Goal: Transaction & Acquisition: Purchase product/service

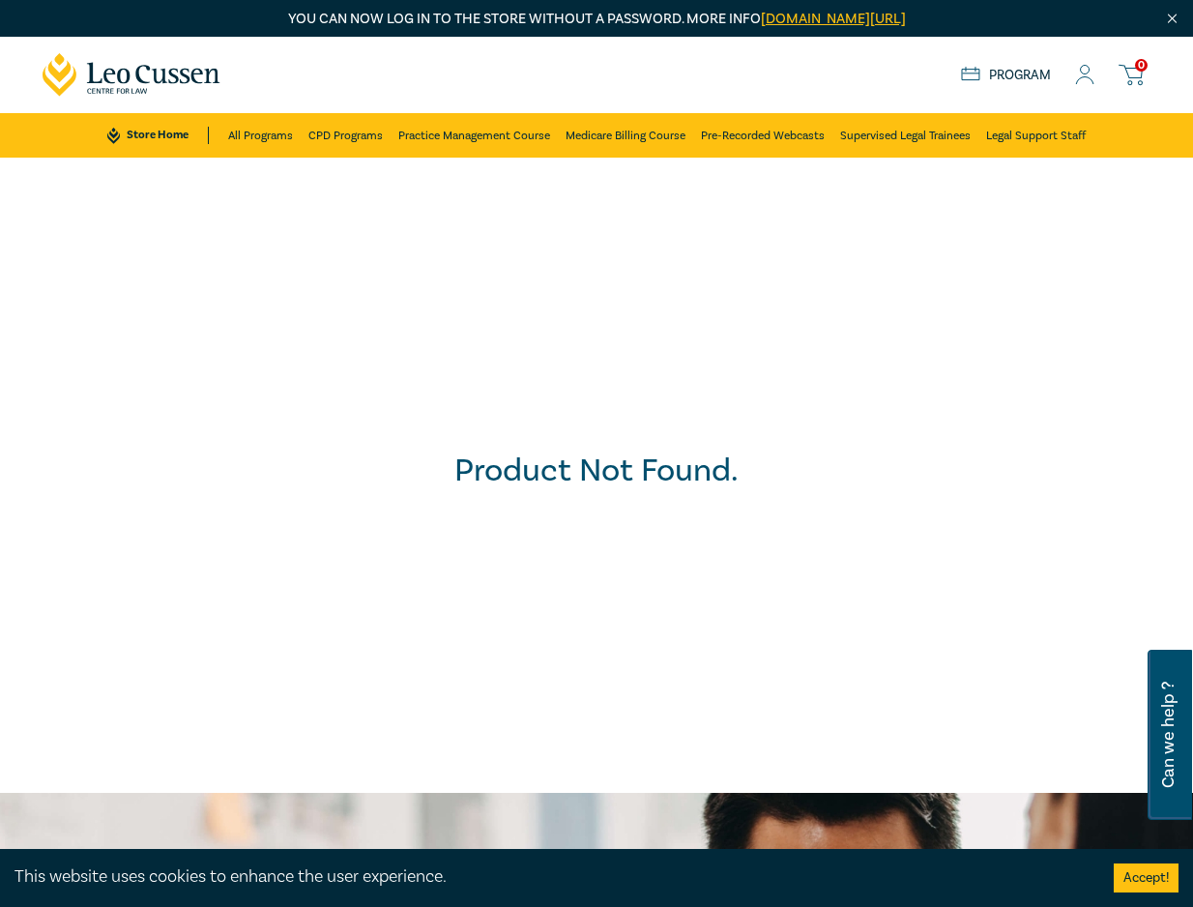
click at [82, 461] on div "Product Not Found." at bounding box center [596, 475] width 1213 height 655
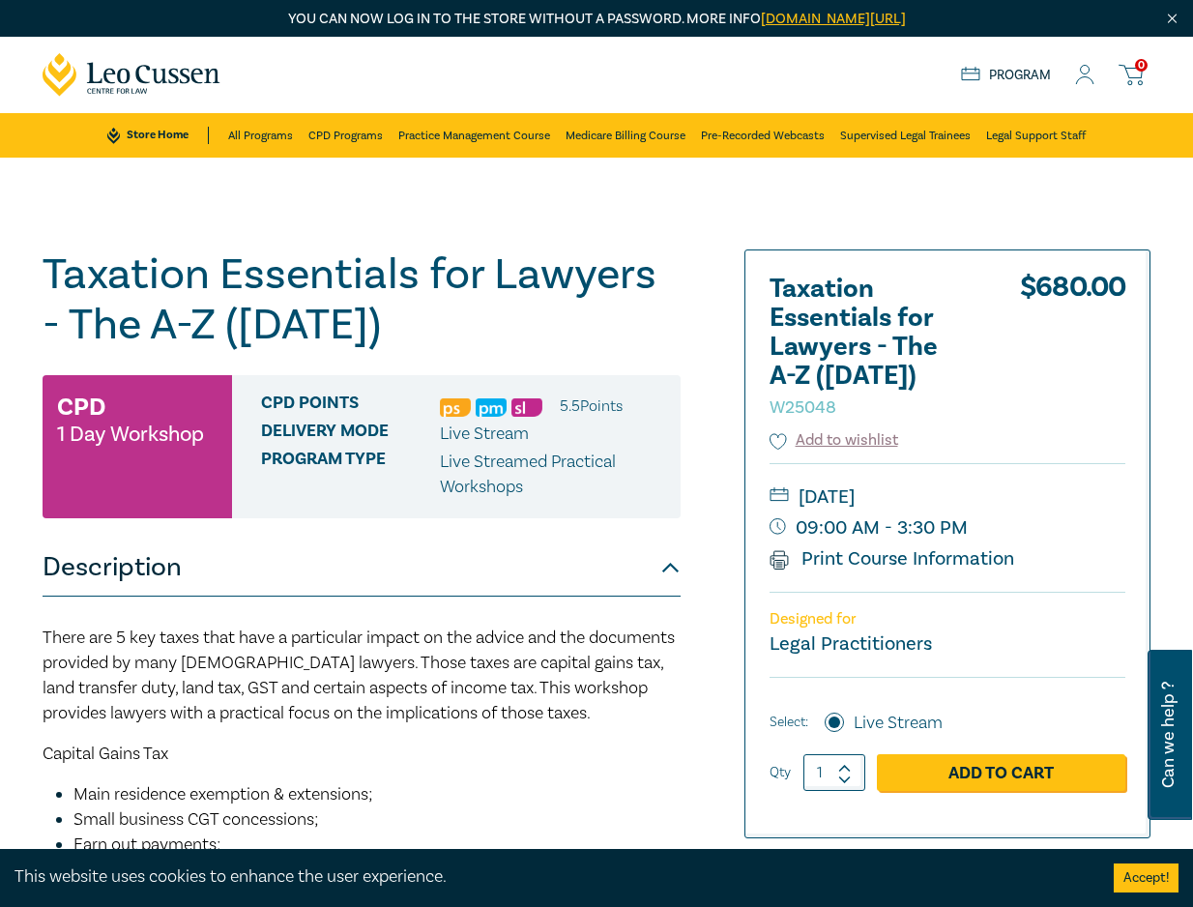
drag, startPoint x: 44, startPoint y: 273, endPoint x: 432, endPoint y: 327, distance: 391.5
click at [432, 327] on h1 "Taxation Essentials for Lawyers - The A-Z ([DATE]) W25048" at bounding box center [362, 299] width 638 height 101
copy h1 "Taxation Essentials for Lawyers - The A-Z ([DATE])"
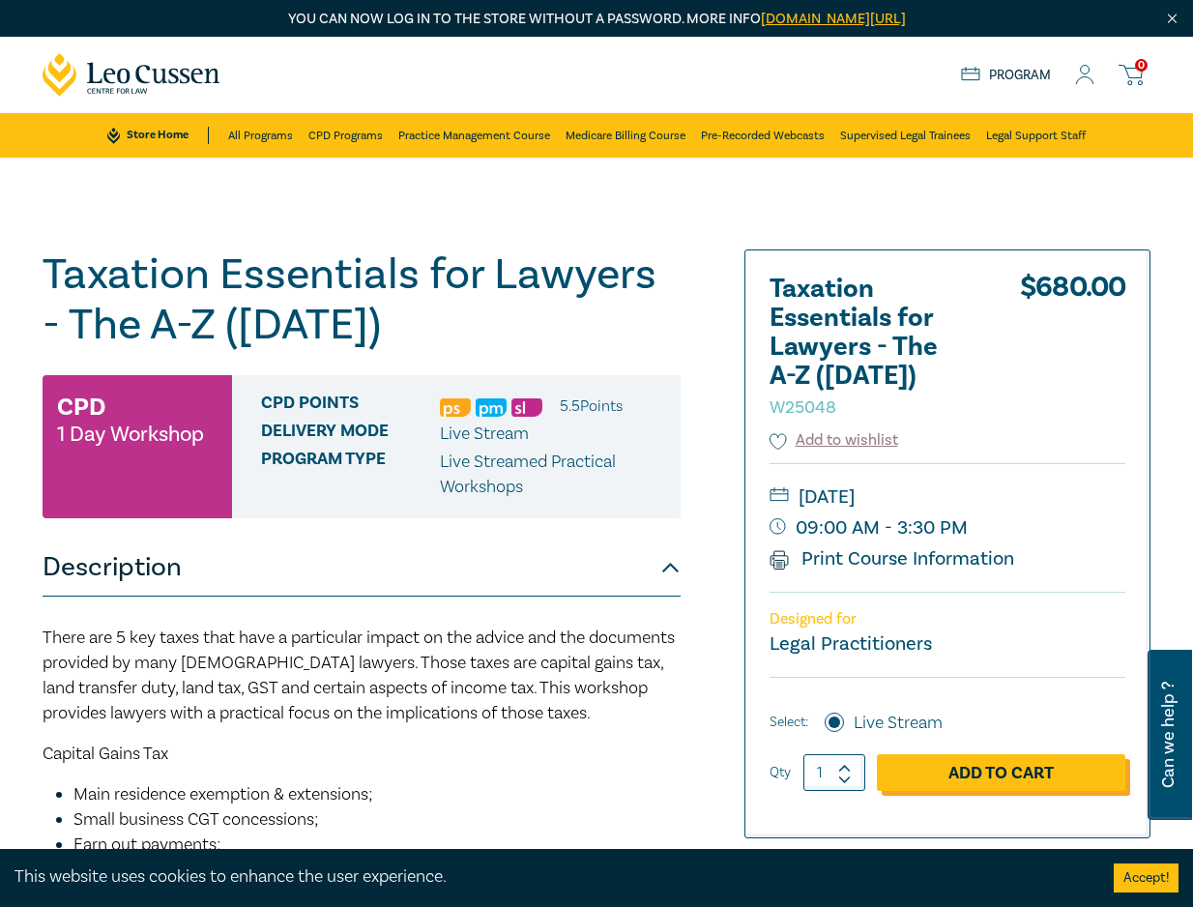
click at [958, 775] on link "Add to Cart" at bounding box center [1001, 772] width 249 height 37
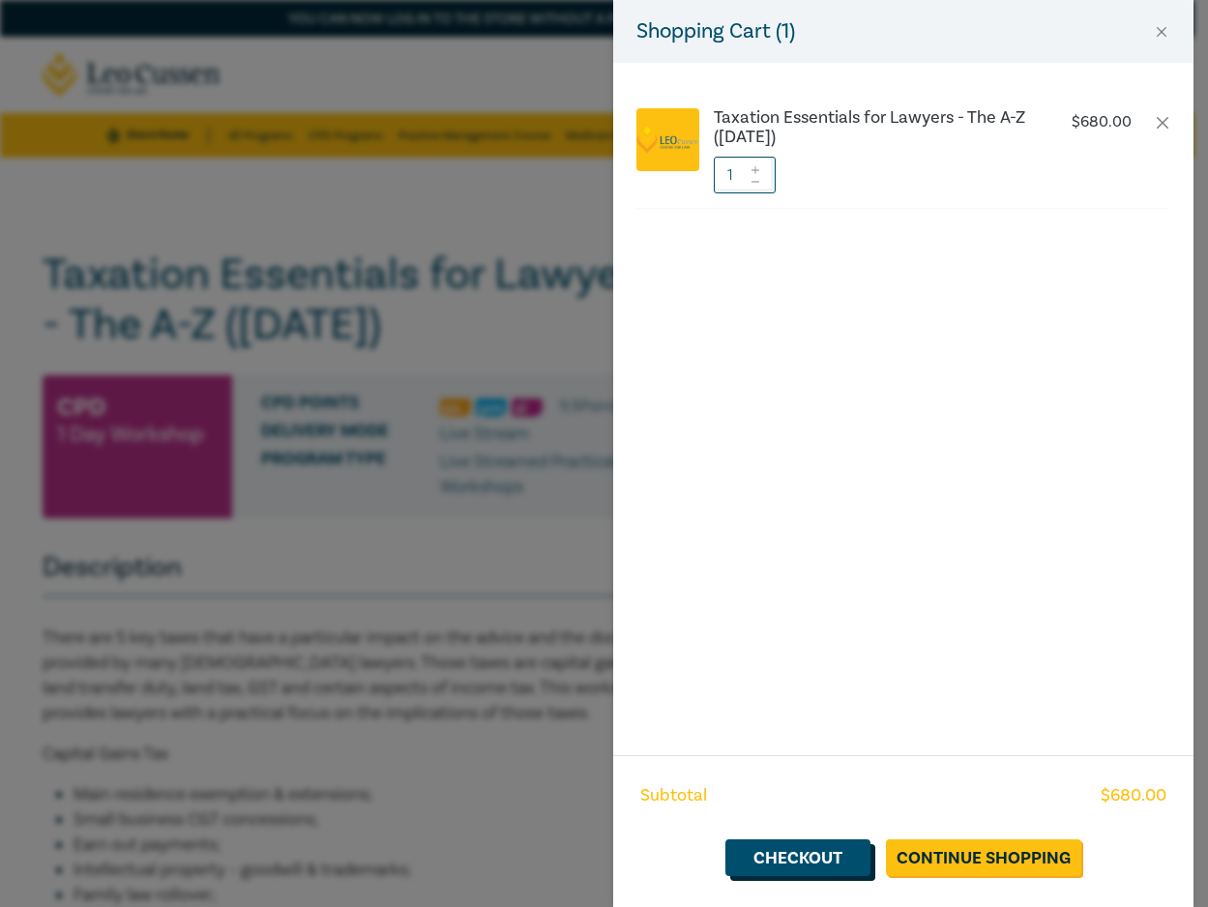
click at [802, 863] on link "Checkout" at bounding box center [797, 857] width 145 height 37
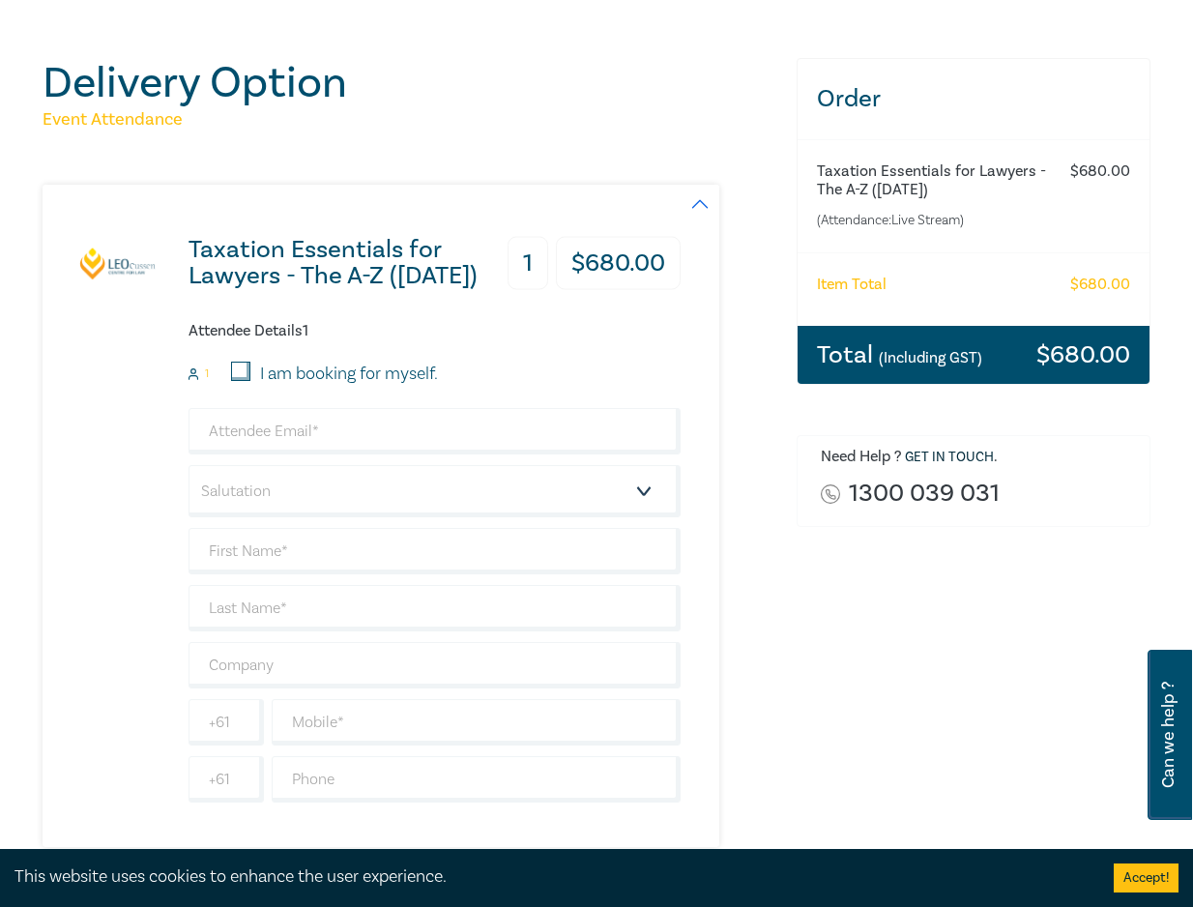
scroll to position [193, 0]
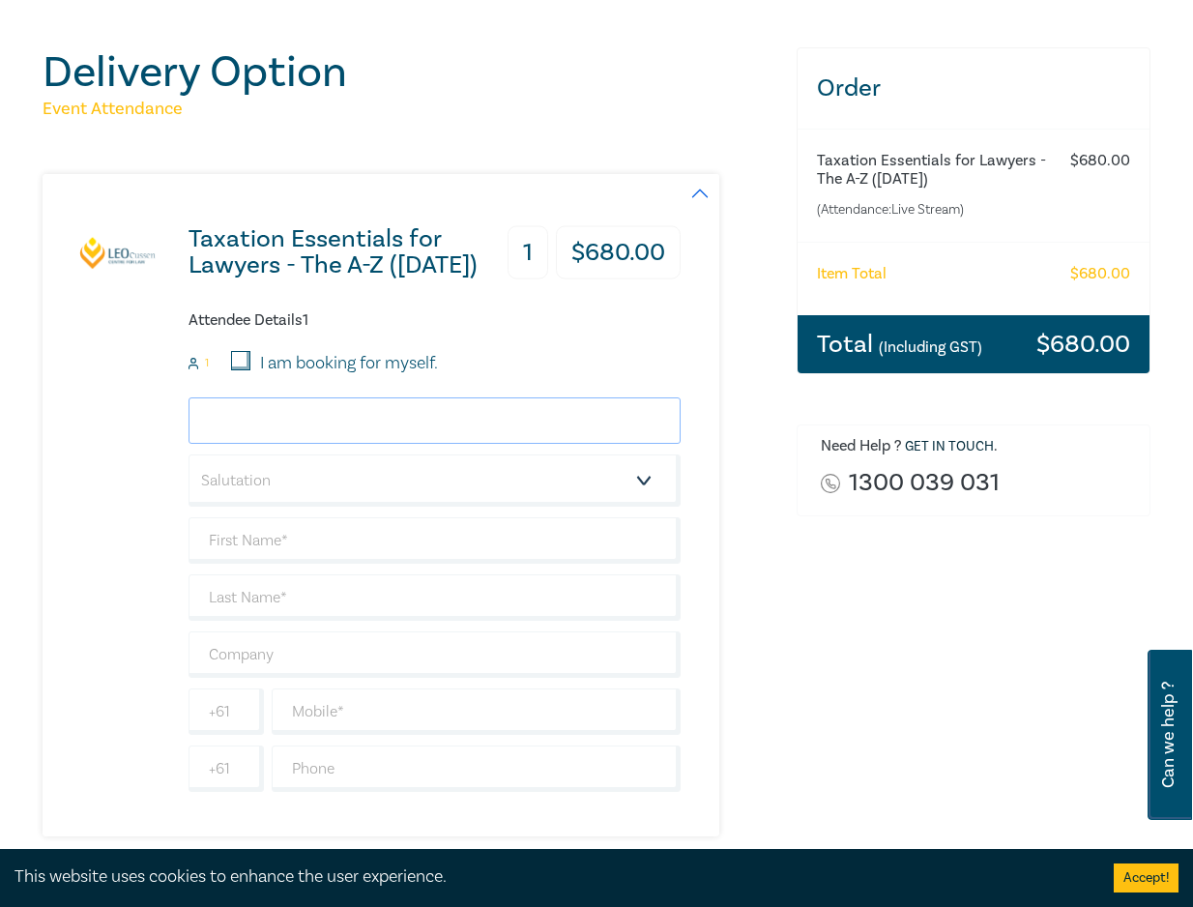
click at [299, 422] on input "email" at bounding box center [435, 420] width 492 height 46
type input "[EMAIL_ADDRESS][DOMAIN_NAME]"
type input "[PERSON_NAME]"
type input "Permezel"
type input "[PERSON_NAME]"
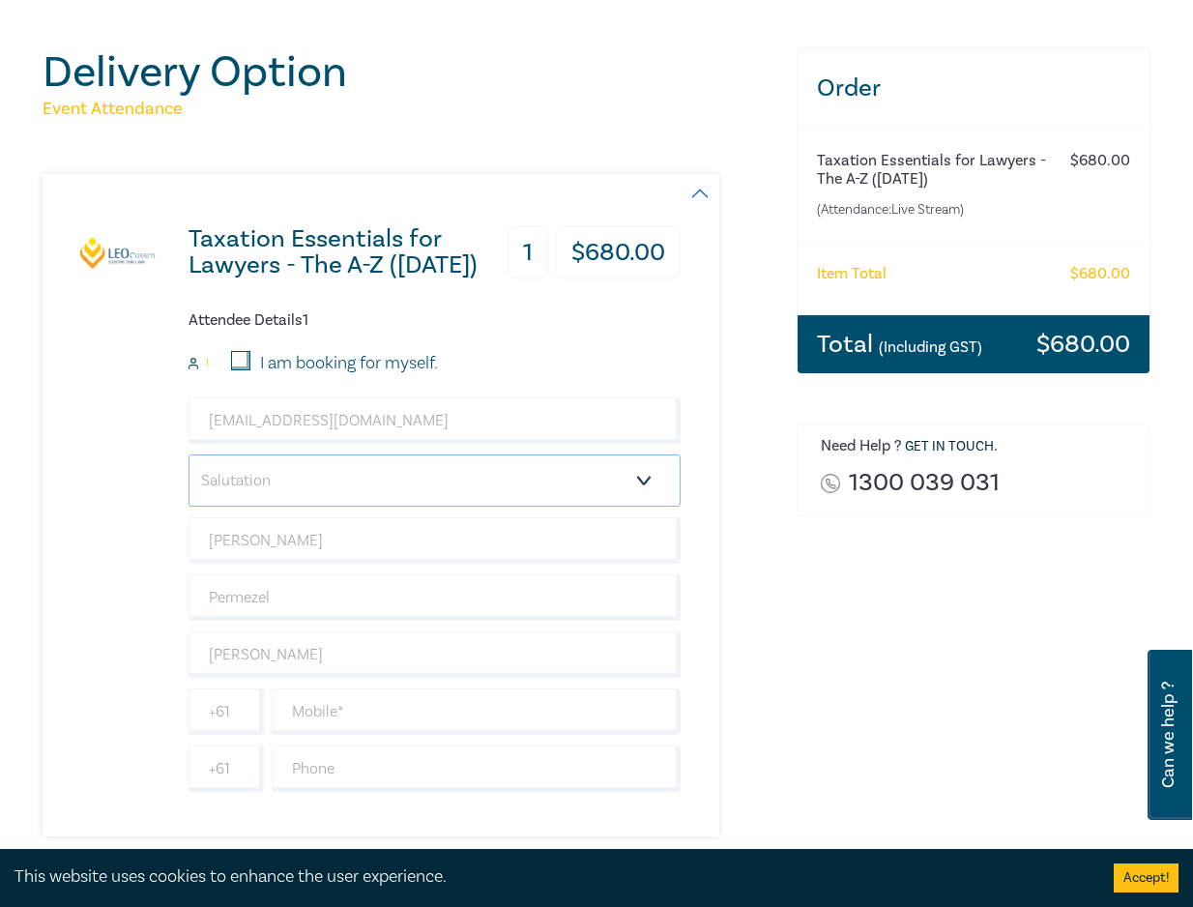
click at [259, 486] on select "Salutation Mr. Mrs. Ms. Miss Dr. Prof. Other" at bounding box center [435, 480] width 492 height 52
select select "Mr."
click at [189, 454] on select "Salutation Mr. Mrs. Ms. Miss Dr. Prof. Other" at bounding box center [435, 480] width 492 height 52
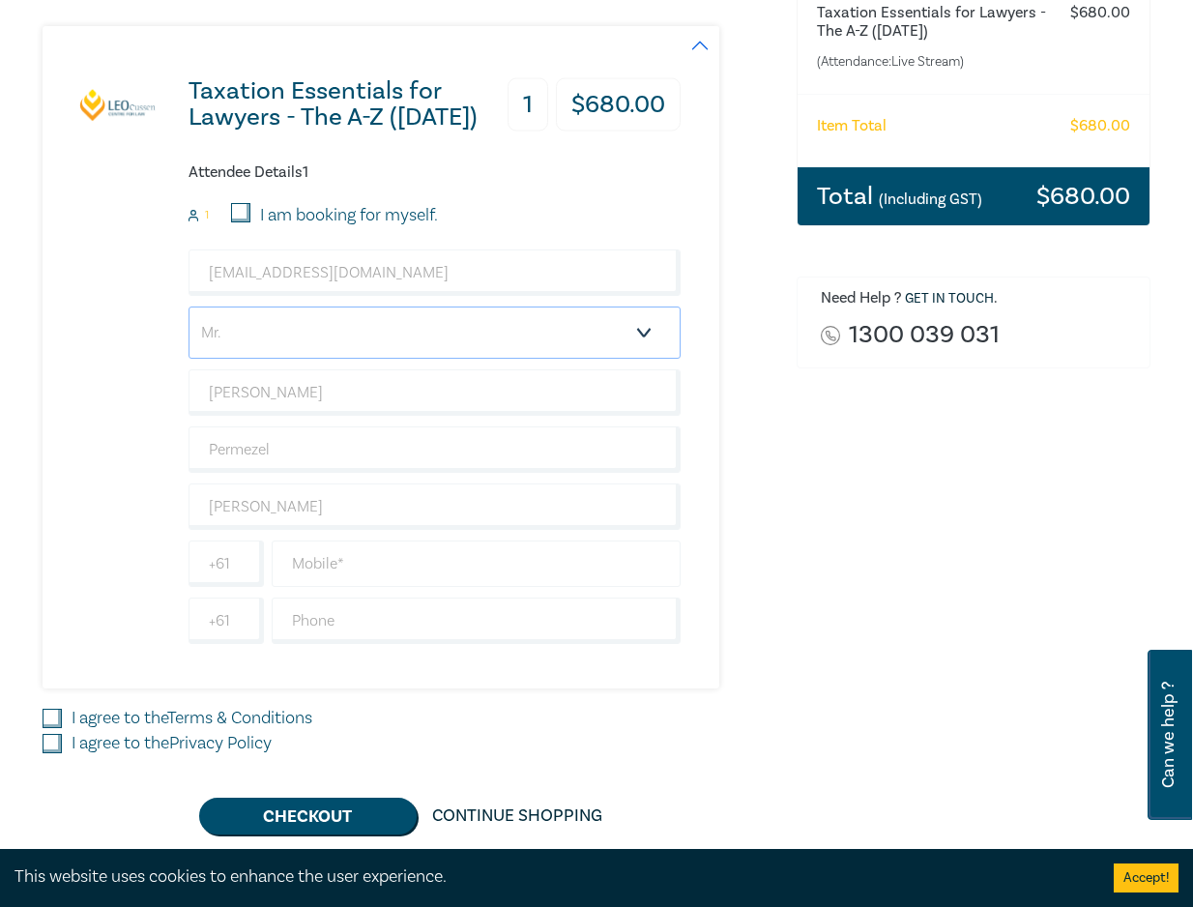
scroll to position [387, 0]
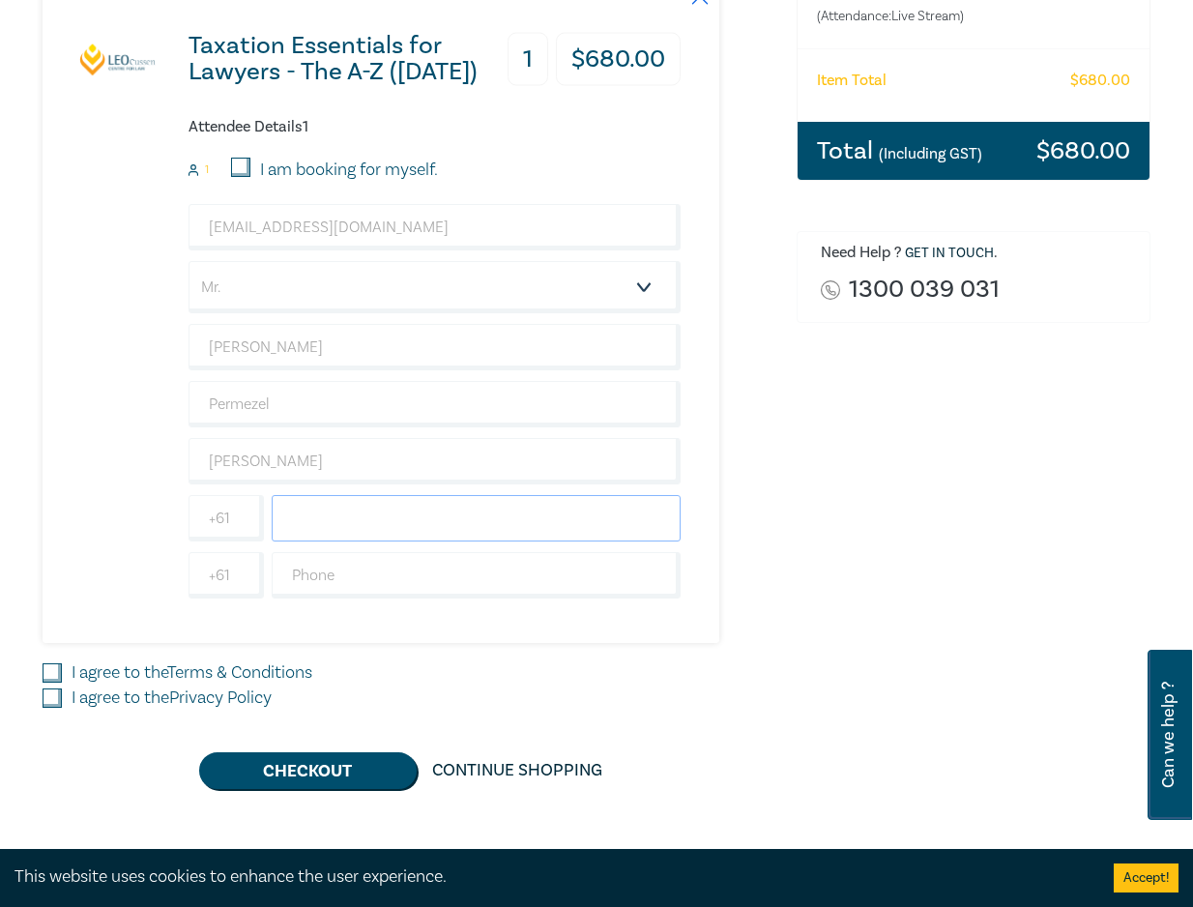
click at [289, 526] on input "text" at bounding box center [476, 518] width 409 height 46
type input "0419 008 364"
click at [54, 670] on input "I agree to the Terms & Conditions" at bounding box center [52, 672] width 19 height 19
checkbox input "true"
click at [57, 692] on input "I agree to the Privacy Policy" at bounding box center [52, 697] width 19 height 19
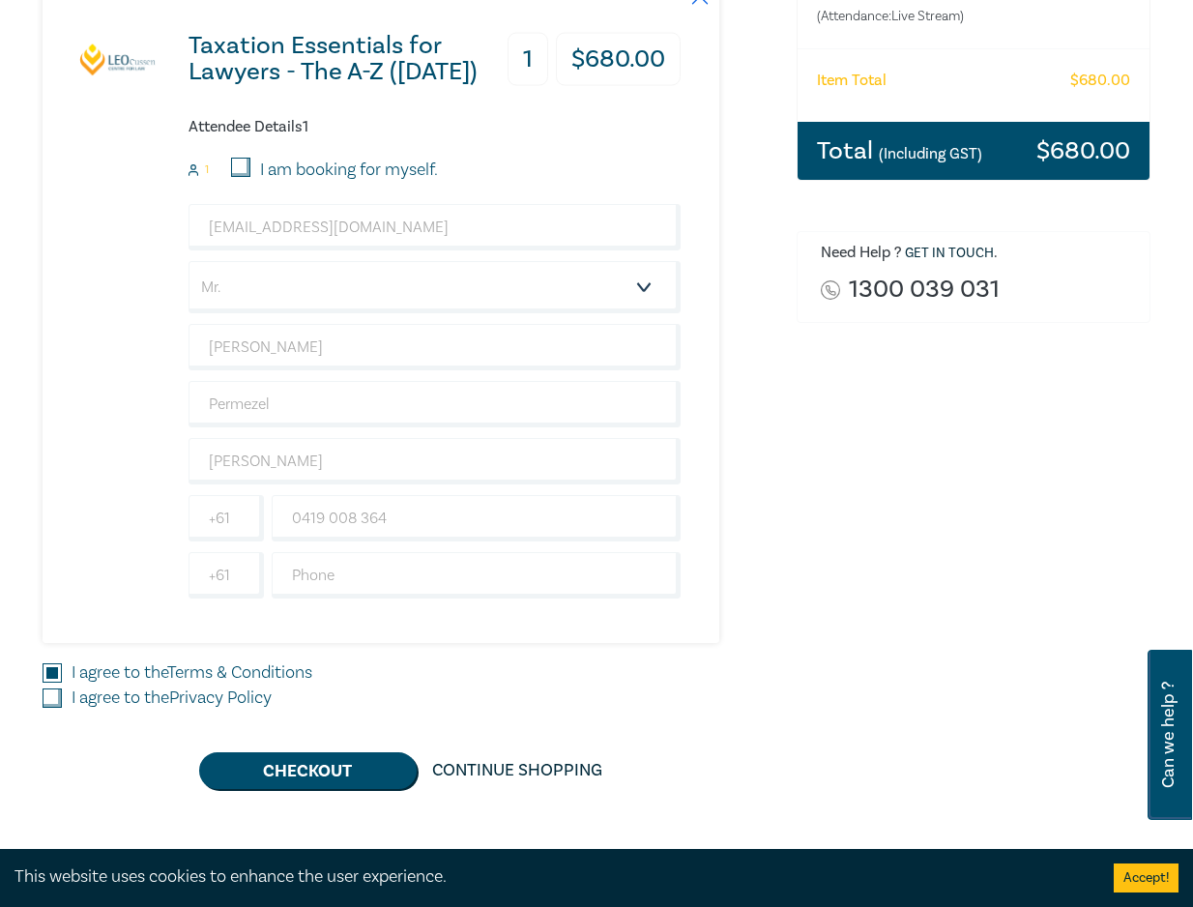
checkbox input "true"
click at [250, 773] on button "Checkout" at bounding box center [308, 770] width 218 height 37
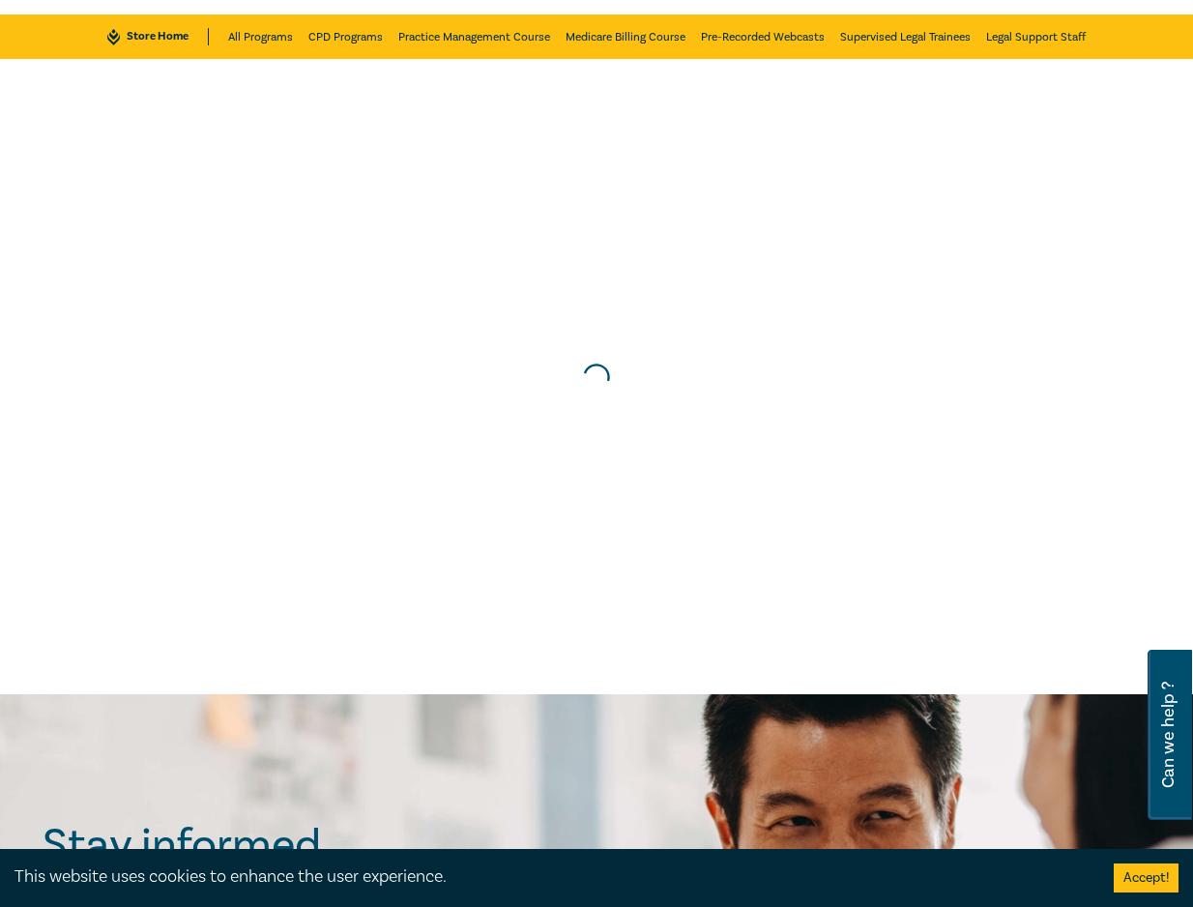
scroll to position [0, 0]
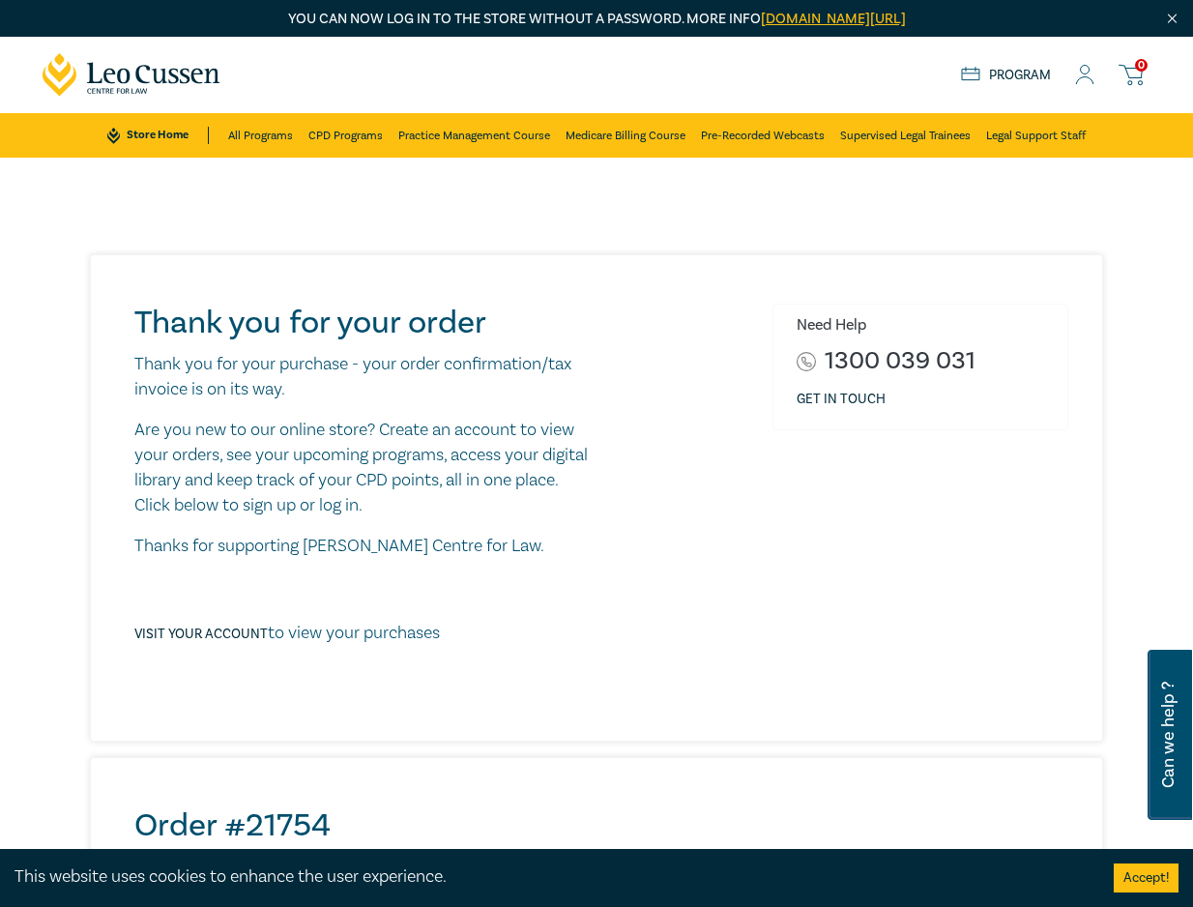
click at [67, 371] on div "Thank you for your order Thank you for your purchase - your order confirmation/…" at bounding box center [596, 863] width 1131 height 1218
click at [79, 266] on div "Thank you for your order Thank you for your purchase - your order confirmation/…" at bounding box center [597, 863] width 1038 height 1218
